Goal: Information Seeking & Learning: Learn about a topic

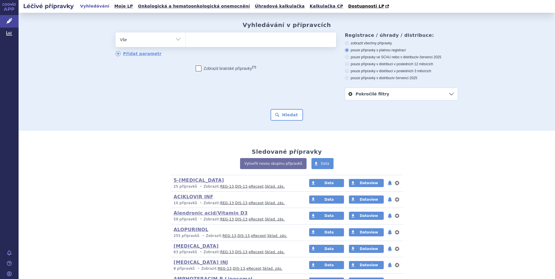
click at [177, 42] on select "Vše Přípravek/SUKL kód MAH VPOIS ATC/Aktivní látka Léková forma Síla" at bounding box center [151, 39] width 70 height 13
select select "filter-atc-group"
click at [116, 33] on select "Vše Přípravek/SUKL kód MAH VPOIS ATC/Aktivní látka Léková forma Síla" at bounding box center [151, 39] width 70 height 13
click at [203, 42] on ul at bounding box center [261, 39] width 151 height 12
click at [186, 42] on select at bounding box center [185, 39] width 0 height 15
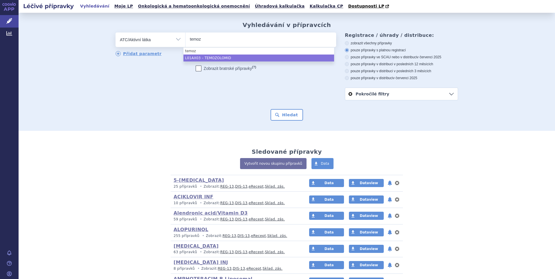
type input "temoz"
select select "L01AX03"
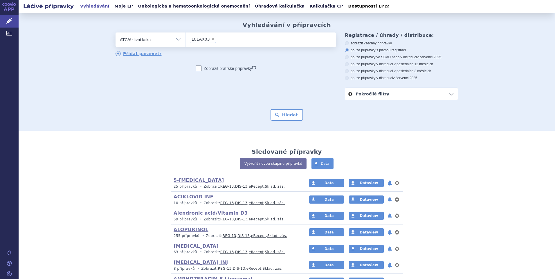
click at [345, 78] on icon at bounding box center [347, 78] width 4 height 4
click at [345, 78] on input "pouze přípravky v distribuci v červenci 2025" at bounding box center [347, 79] width 4 height 4
radio input "true"
click at [280, 116] on button "Hledat" at bounding box center [287, 115] width 33 height 12
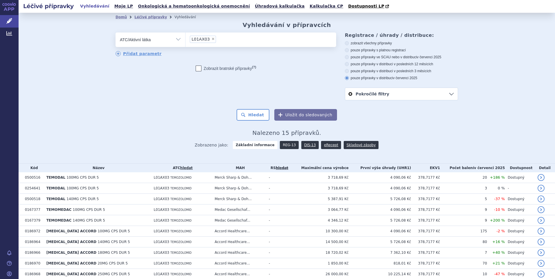
click at [283, 145] on link "REG-13" at bounding box center [289, 145] width 19 height 8
drag, startPoint x: 320, startPoint y: 145, endPoint x: 328, endPoint y: 145, distance: 7.6
click at [321, 145] on link "eRecept" at bounding box center [331, 145] width 20 height 8
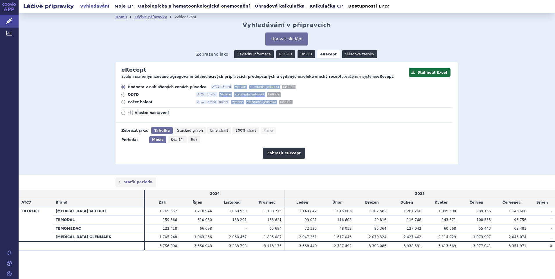
click at [123, 102] on icon at bounding box center [123, 102] width 4 height 4
click at [123, 102] on input "Počet balení ATC7 Brand Balení Vydané standardní jednotka Celá ČR" at bounding box center [124, 103] width 4 height 4
radio input "true"
click at [123, 114] on icon at bounding box center [123, 113] width 4 height 4
click at [123, 114] on input "Vlastní nastavení" at bounding box center [124, 114] width 4 height 4
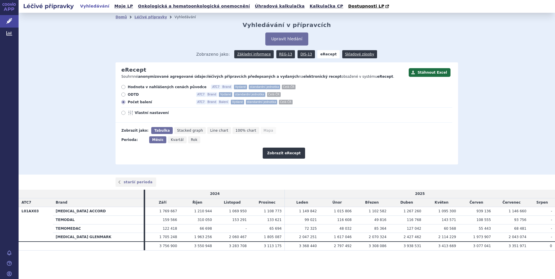
radio input "true"
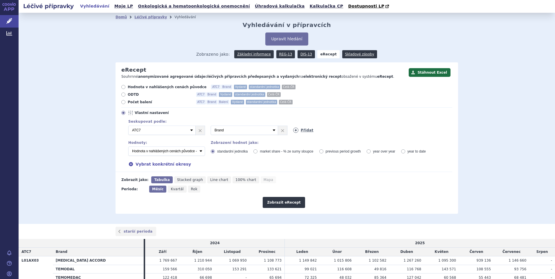
click at [305, 130] on link "Přidat" at bounding box center [303, 130] width 20 height 5
click at [352, 131] on select "Vyberte groupování ATC3 ATC5 ATC7 Brand Balení Síla Forma SÚKL kód MAH VPOIS Re…" at bounding box center [326, 130] width 67 height 9
select select "districtName"
click at [293, 126] on select "Vyberte groupování ATC3 ATC5 ATC7 Brand Balení Síla Forma SÚKL kód MAH VPOIS Re…" at bounding box center [326, 130] width 67 height 9
click at [121, 100] on icon at bounding box center [123, 102] width 4 height 4
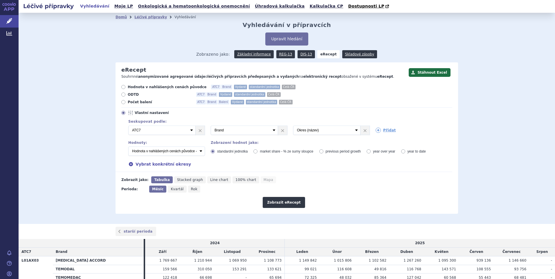
click at [122, 101] on input "Počet balení ATC7 Brand Balení Vydané standardní jednotka Celá ČR" at bounding box center [124, 103] width 4 height 4
radio input "true"
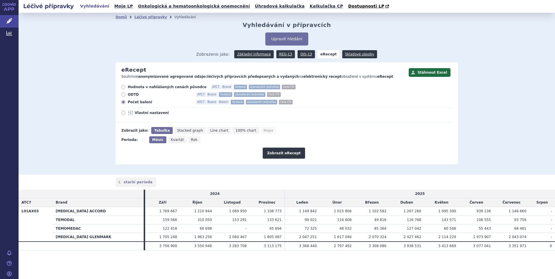
click at [124, 112] on icon at bounding box center [123, 113] width 4 height 4
click at [124, 112] on input "Vlastní nastavení" at bounding box center [124, 114] width 4 height 4
radio input "true"
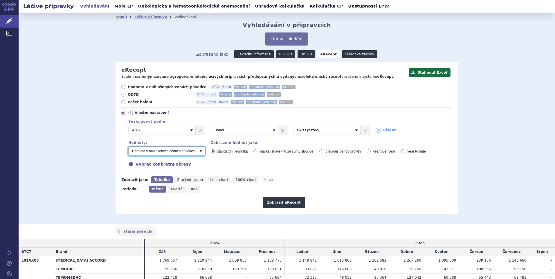
click at [198, 153] on select "Počet balení - vydané Hodnota v nahlášených cenách původce - vydané Hodnota v m…" at bounding box center [166, 151] width 77 height 9
select select "rozdilPackages"
click at [128, 147] on select "Počet balení - vydané Hodnota v nahlášených cenách původce - vydané Hodnota v m…" at bounding box center [166, 151] width 77 height 9
click at [129, 163] on icon at bounding box center [131, 164] width 4 height 4
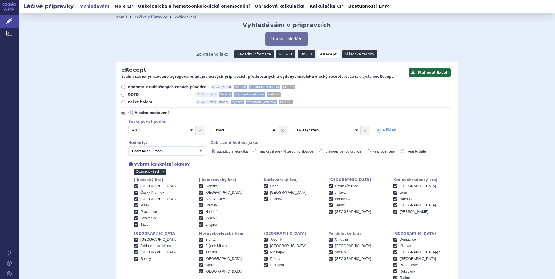
click at [141, 173] on link "Odznačit všechny" at bounding box center [150, 172] width 32 height 6
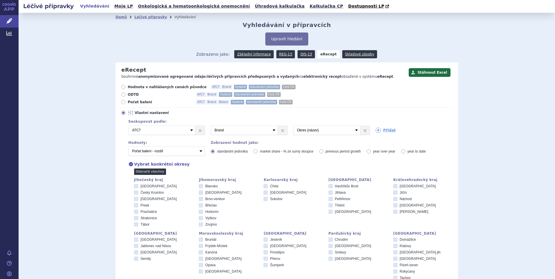
checkbox input "false"
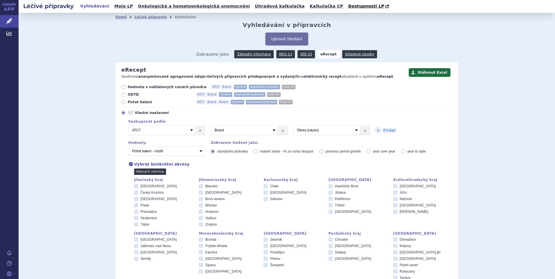
checkbox input "false"
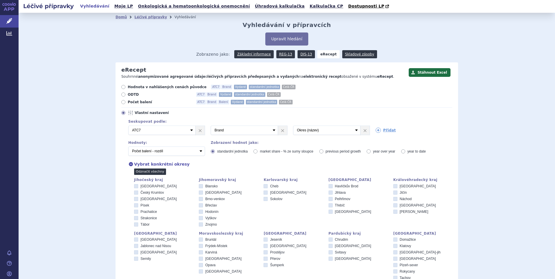
checkbox input "false"
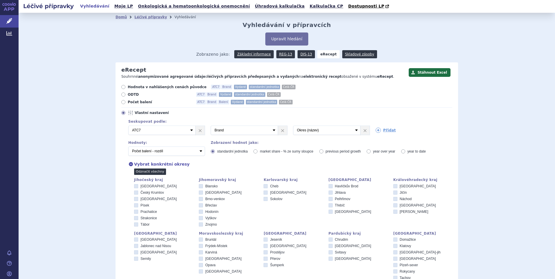
checkbox input "false"
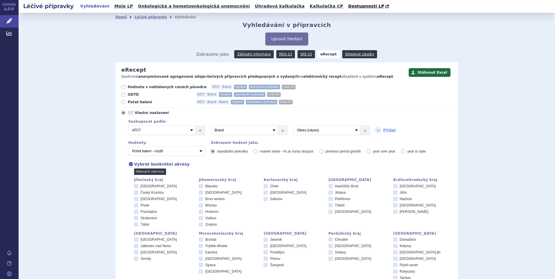
checkbox input "false"
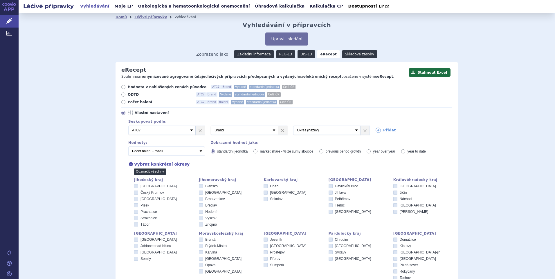
checkbox input "false"
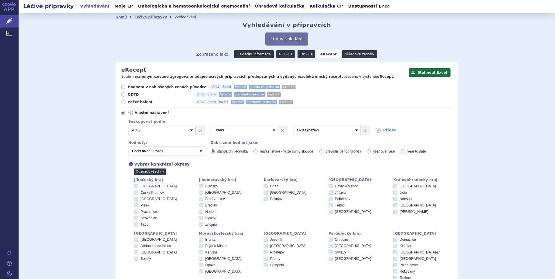
checkbox input "false"
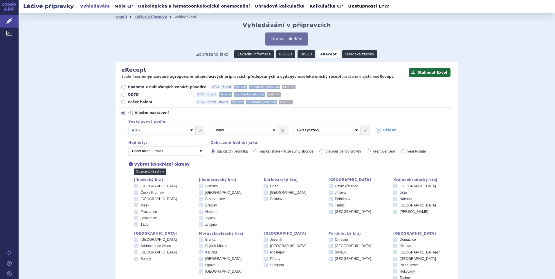
checkbox input "false"
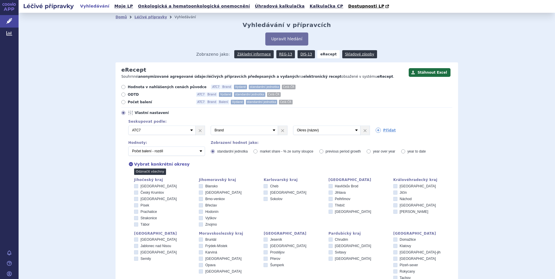
checkbox input "false"
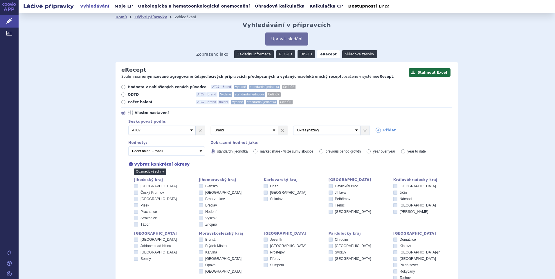
checkbox input "false"
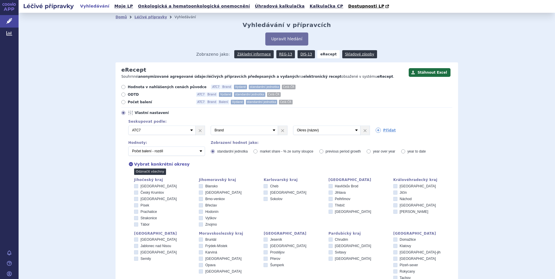
checkbox input "false"
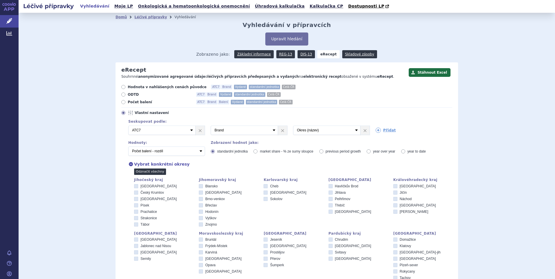
checkbox input "false"
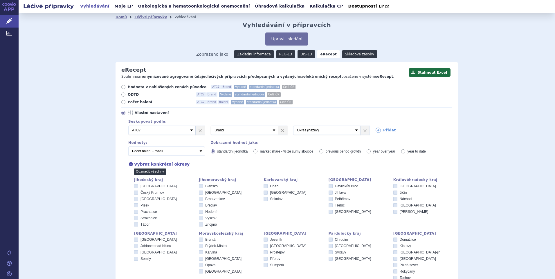
checkbox input "false"
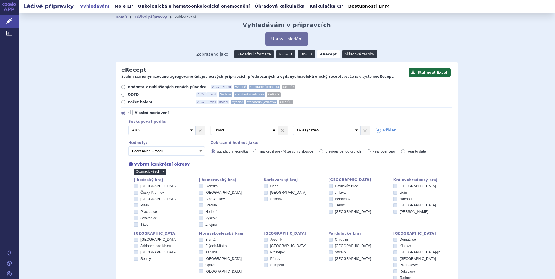
checkbox input "false"
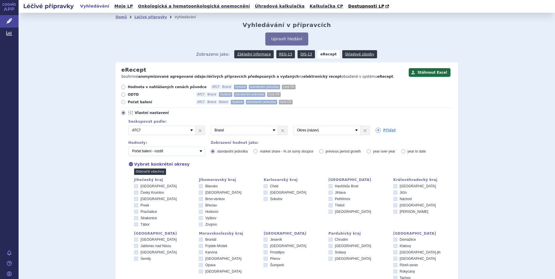
checkbox input "false"
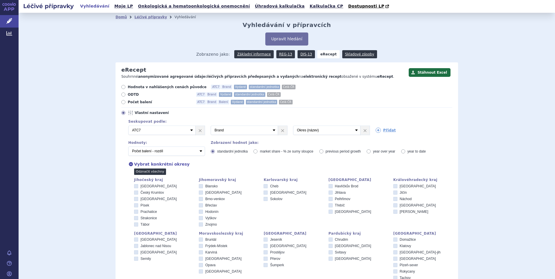
checkbox input "false"
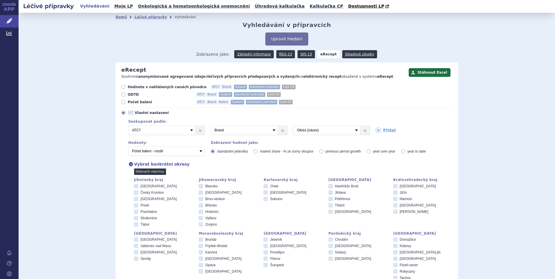
checkbox input "false"
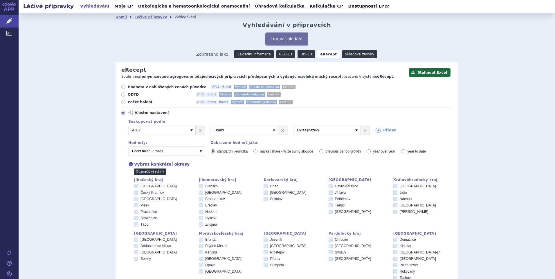
checkbox input "false"
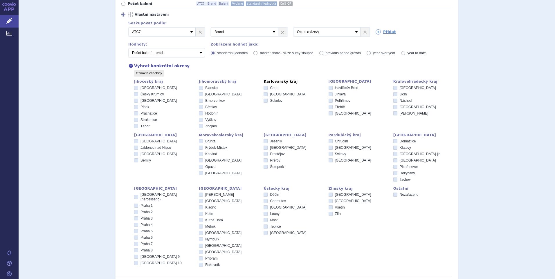
scroll to position [116, 0]
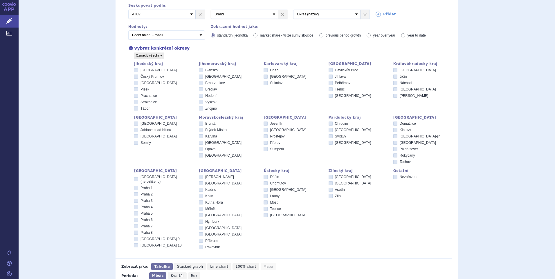
click at [134, 212] on icon at bounding box center [136, 214] width 4 height 4
click at [135, 213] on input "Praha 5" at bounding box center [137, 215] width 4 height 4
checkbox input "true"
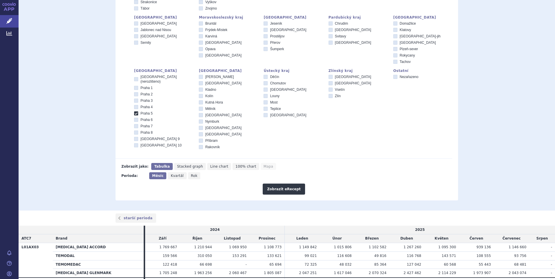
scroll to position [232, 0]
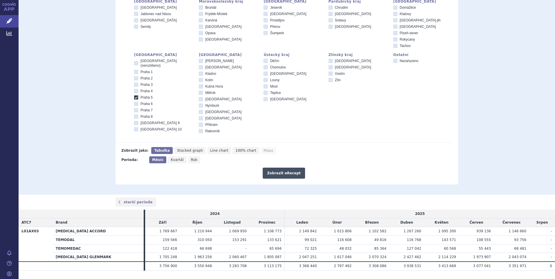
click at [275, 173] on button "Zobrazit eRecept" at bounding box center [284, 173] width 42 height 11
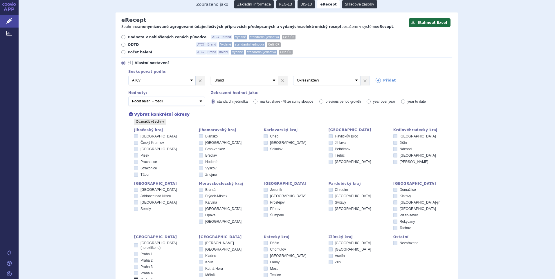
scroll to position [44, 0]
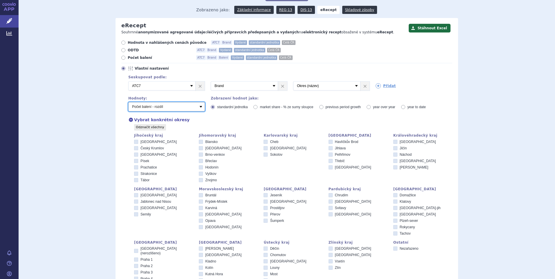
click at [199, 107] on select "Počet balení - vydané Hodnota v nahlášených cenách původce - vydané Hodnota v m…" at bounding box center [166, 106] width 77 height 9
select select "predepsanePackages"
click at [128, 102] on select "Počet balení - vydané Hodnota v nahlášených cenách původce - vydané Hodnota v m…" at bounding box center [166, 106] width 77 height 9
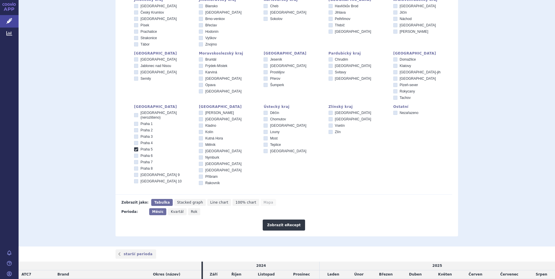
scroll to position [190, 0]
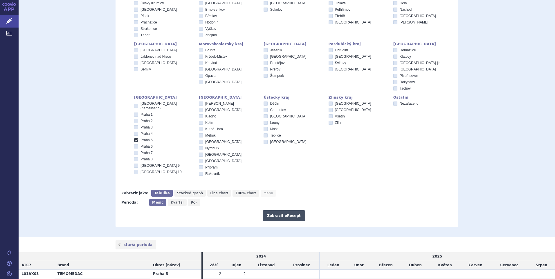
click at [280, 214] on button "Zobrazit eRecept" at bounding box center [284, 215] width 42 height 11
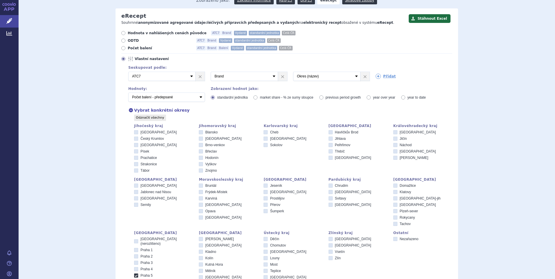
scroll to position [44, 0]
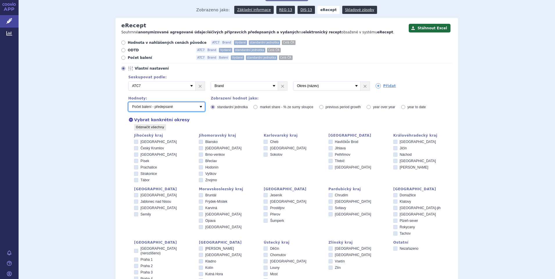
click at [198, 108] on select "Počet balení - vydané Hodnota v nahlášených cenách původce - vydané Hodnota v m…" at bounding box center [166, 106] width 77 height 9
select select "vydanePackages"
click at [128, 102] on select "Počet balení - vydané Hodnota v nahlášených cenách původce - vydané Hodnota v m…" at bounding box center [166, 106] width 77 height 9
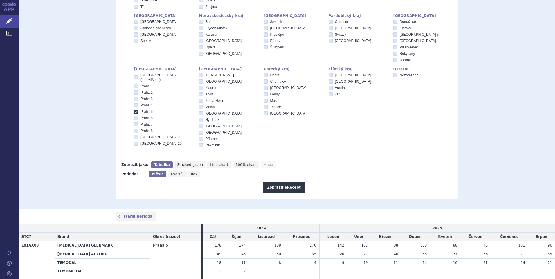
scroll to position [219, 0]
click at [277, 187] on button "Zobrazit eRecept" at bounding box center [284, 186] width 42 height 11
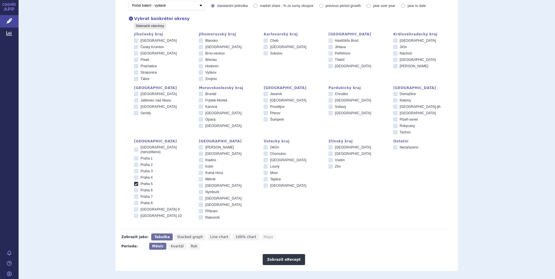
scroll to position [102, 0]
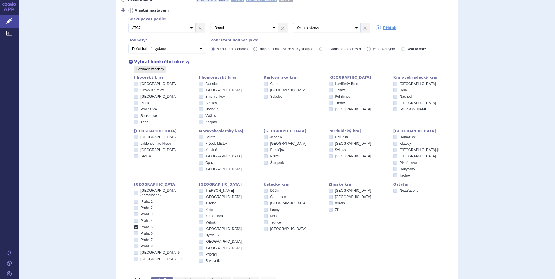
click at [134, 225] on icon at bounding box center [136, 227] width 4 height 4
click at [135, 226] on input "Praha 5" at bounding box center [137, 228] width 4 height 4
checkbox input "false"
click at [134, 191] on icon at bounding box center [136, 193] width 4 height 4
click at [135, 190] on input "[GEOGRAPHIC_DATA] (nerozlišeno)" at bounding box center [137, 192] width 4 height 4
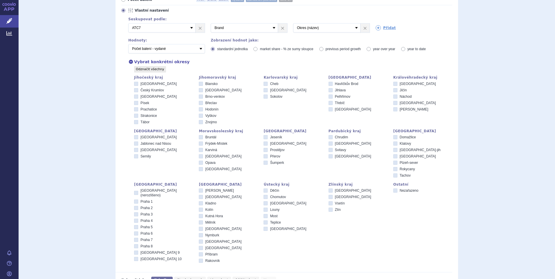
checkbox input "true"
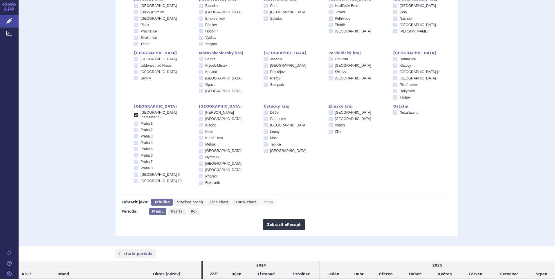
scroll to position [190, 0]
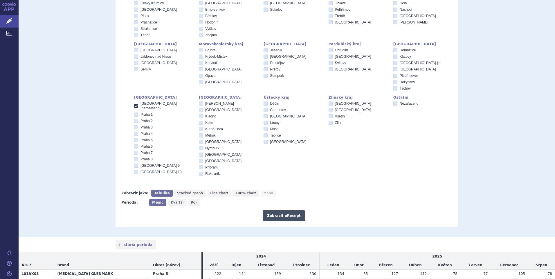
click at [284, 215] on button "Zobrazit eRecept" at bounding box center [284, 215] width 42 height 11
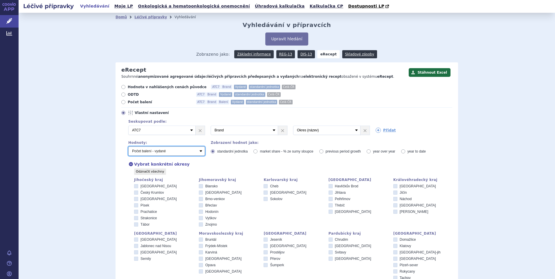
click at [201, 150] on select "Počet balení - vydané Hodnota v nahlášených cenách původce - vydané Hodnota v m…" at bounding box center [166, 151] width 77 height 9
select select "rozdilPackages"
click at [128, 147] on select "Počet balení - vydané Hodnota v nahlášených cenách původce - vydané Hodnota v m…" at bounding box center [166, 151] width 77 height 9
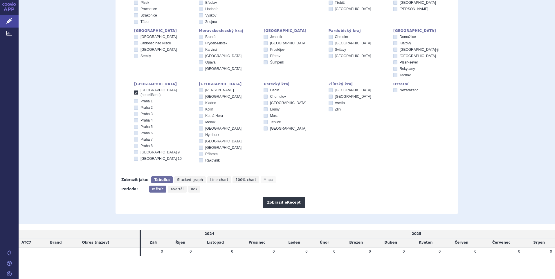
scroll to position [204, 0]
click at [288, 201] on button "Zobrazit eRecept" at bounding box center [284, 202] width 42 height 11
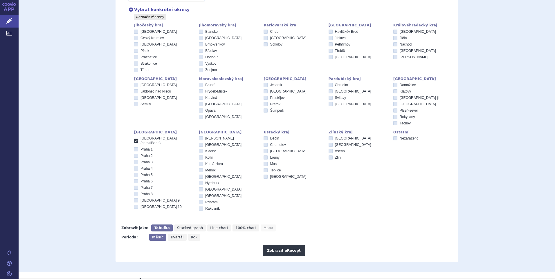
scroll to position [145, 0]
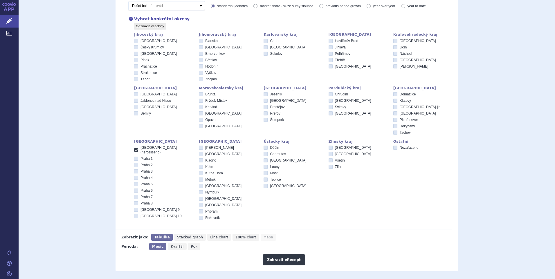
click at [134, 148] on icon at bounding box center [136, 150] width 4 height 4
click at [135, 147] on input "[GEOGRAPHIC_DATA] (nerozlišeno)" at bounding box center [137, 149] width 4 height 4
click at [134, 148] on icon at bounding box center [136, 150] width 4 height 4
click at [135, 147] on input "[GEOGRAPHIC_DATA] (nerozlišeno)" at bounding box center [137, 149] width 4 height 4
checkbox input "true"
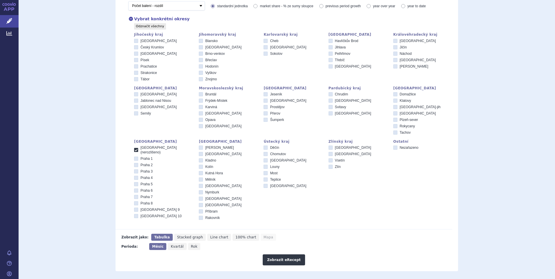
drag, startPoint x: 133, startPoint y: 153, endPoint x: 135, endPoint y: 161, distance: 7.9
click at [134, 157] on icon at bounding box center [136, 159] width 4 height 4
click at [135, 158] on input "Praha 1" at bounding box center [137, 160] width 4 height 4
checkbox input "true"
click at [135, 163] on icon at bounding box center [136, 165] width 4 height 4
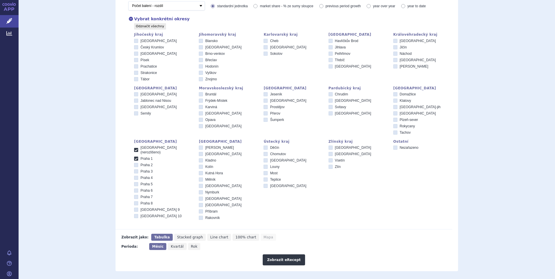
click at [135, 164] on input "Praha 2" at bounding box center [137, 166] width 4 height 4
checkbox input "true"
click at [135, 170] on icon at bounding box center [136, 172] width 4 height 4
click at [135, 170] on input "Praha 3" at bounding box center [137, 172] width 4 height 4
checkbox input "true"
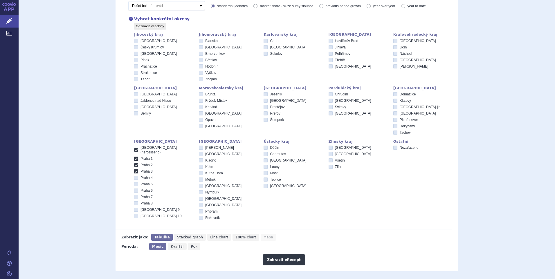
drag, startPoint x: 134, startPoint y: 172, endPoint x: 134, endPoint y: 177, distance: 5.0
click at [134, 176] on icon at bounding box center [136, 178] width 4 height 4
click at [135, 177] on input "Praha 4" at bounding box center [137, 179] width 4 height 4
checkbox input "true"
click at [134, 182] on icon at bounding box center [136, 184] width 4 height 4
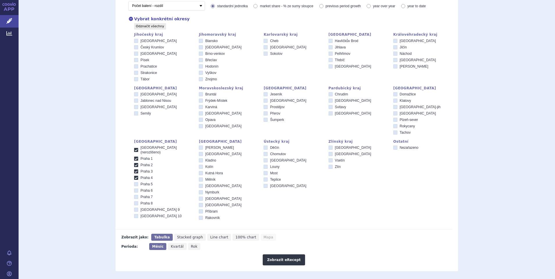
click at [135, 183] on input "Praha 5" at bounding box center [137, 185] width 4 height 4
checkbox input "true"
drag, startPoint x: 134, startPoint y: 186, endPoint x: 134, endPoint y: 192, distance: 5.8
click at [134, 189] on icon at bounding box center [136, 191] width 4 height 4
click at [135, 190] on input "Praha 6" at bounding box center [137, 192] width 4 height 4
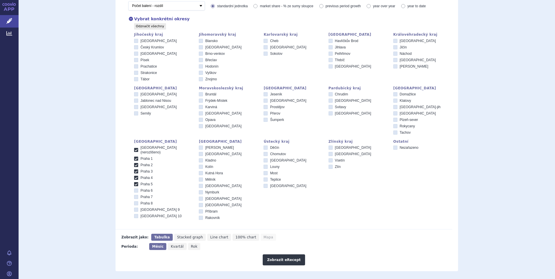
checkbox input "true"
click at [134, 195] on icon at bounding box center [136, 197] width 4 height 4
click at [135, 196] on input "Praha 7" at bounding box center [137, 198] width 4 height 4
checkbox input "true"
click at [134, 201] on icon at bounding box center [136, 203] width 4 height 4
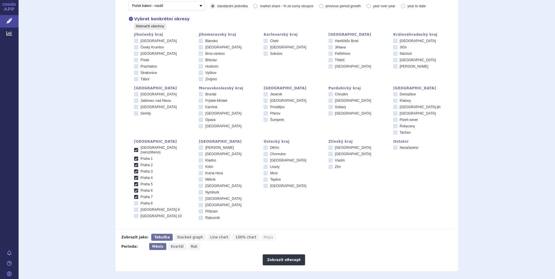
click at [135, 202] on input "Praha 8" at bounding box center [137, 204] width 4 height 4
checkbox input "true"
click at [134, 208] on icon at bounding box center [136, 210] width 4 height 4
click at [135, 209] on input "[GEOGRAPHIC_DATA] 9" at bounding box center [137, 211] width 4 height 4
checkbox input "true"
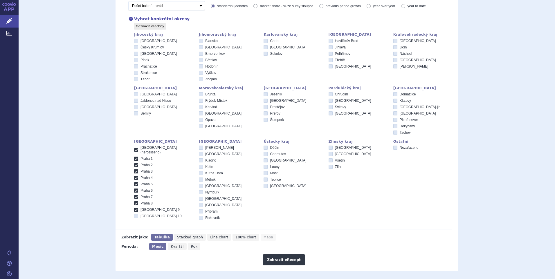
click at [134, 214] on icon at bounding box center [136, 216] width 4 height 4
click at [135, 215] on input "[GEOGRAPHIC_DATA] 10" at bounding box center [137, 217] width 4 height 4
checkbox input "true"
click at [288, 261] on button "Zobrazit eRecept" at bounding box center [284, 260] width 42 height 11
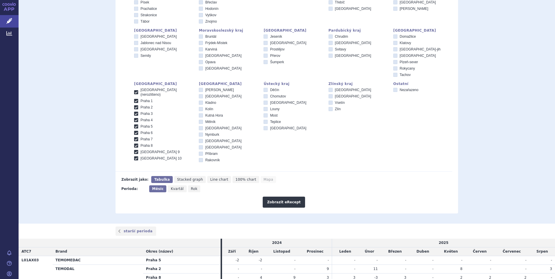
scroll to position [174, 0]
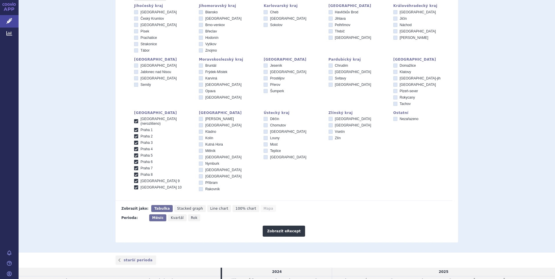
click at [134, 119] on icon at bounding box center [136, 121] width 4 height 4
click at [135, 118] on input "[GEOGRAPHIC_DATA] (nerozlišeno)" at bounding box center [137, 120] width 4 height 4
checkbox input "false"
click at [134, 128] on icon at bounding box center [136, 130] width 4 height 4
click at [135, 129] on input "Praha 1" at bounding box center [137, 131] width 4 height 4
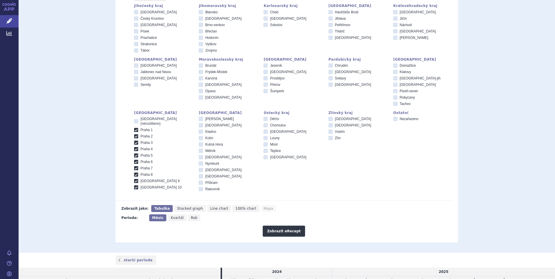
checkbox input "false"
click at [134, 134] on icon at bounding box center [136, 136] width 4 height 4
click at [135, 135] on input "Praha 2" at bounding box center [137, 137] width 4 height 4
checkbox input "false"
drag, startPoint x: 134, startPoint y: 137, endPoint x: 134, endPoint y: 143, distance: 5.5
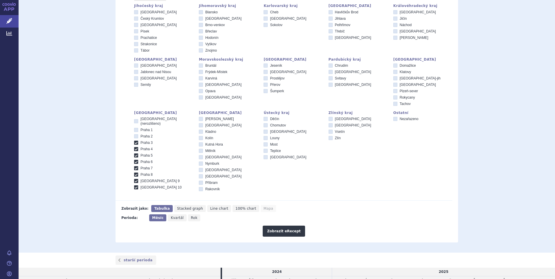
click at [134, 143] on div "[GEOGRAPHIC_DATA] (nerozlišeno) [GEOGRAPHIC_DATA] 1 [GEOGRAPHIC_DATA] 2 [GEOGRA…" at bounding box center [163, 153] width 59 height 73
click at [134, 141] on icon at bounding box center [136, 143] width 4 height 4
click at [135, 142] on input "Praha 3" at bounding box center [137, 144] width 4 height 4
checkbox input "false"
